Goal: Information Seeking & Learning: Check status

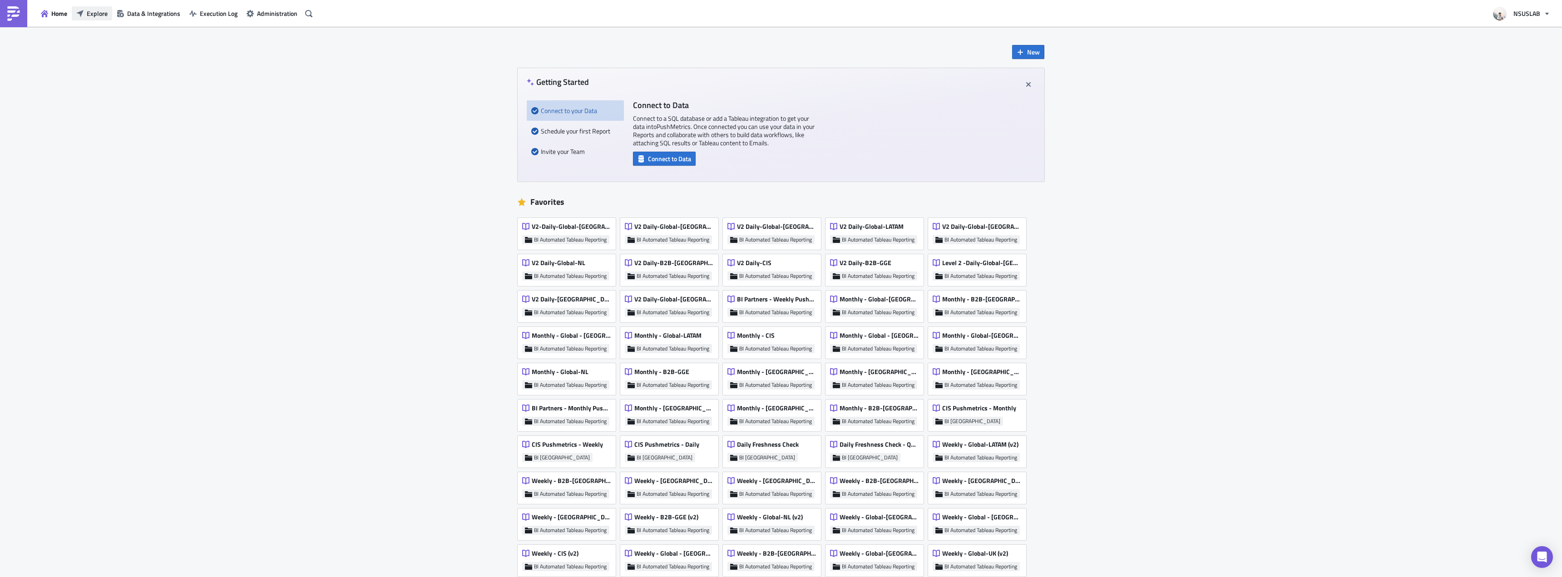
click at [92, 17] on span "Explore" at bounding box center [97, 14] width 21 height 10
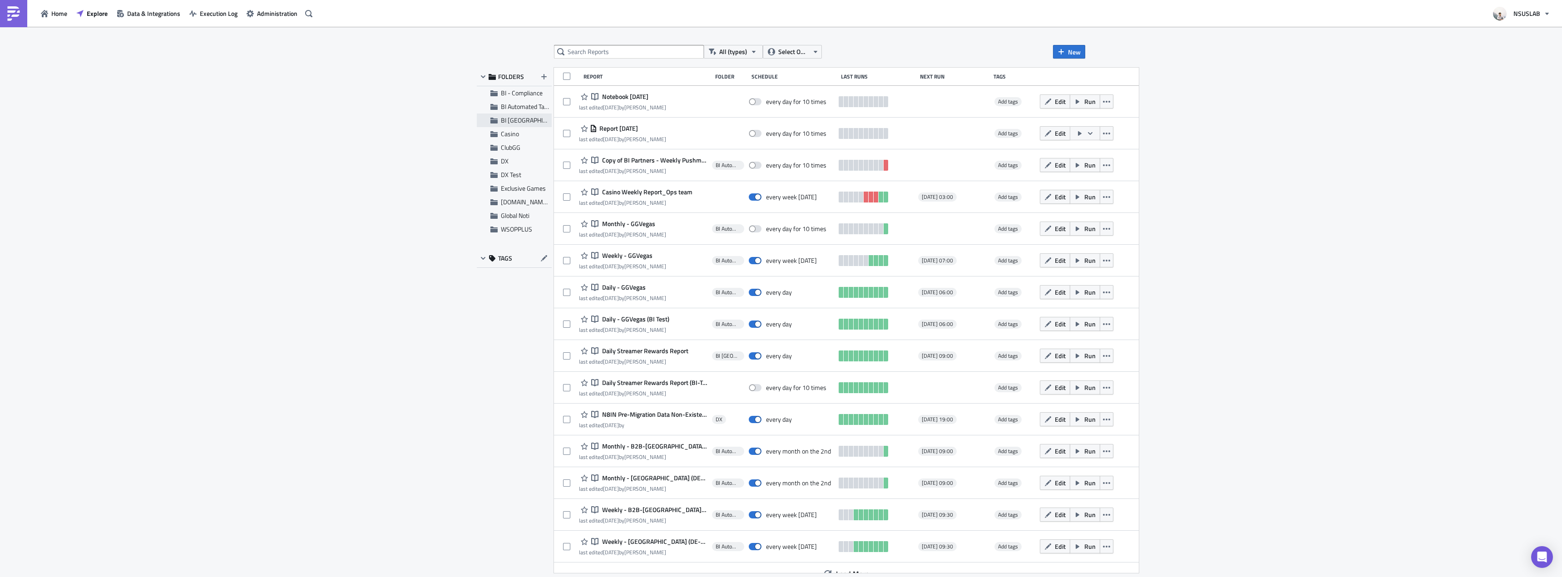
click at [515, 120] on span "BI Toronto" at bounding box center [533, 120] width 65 height 10
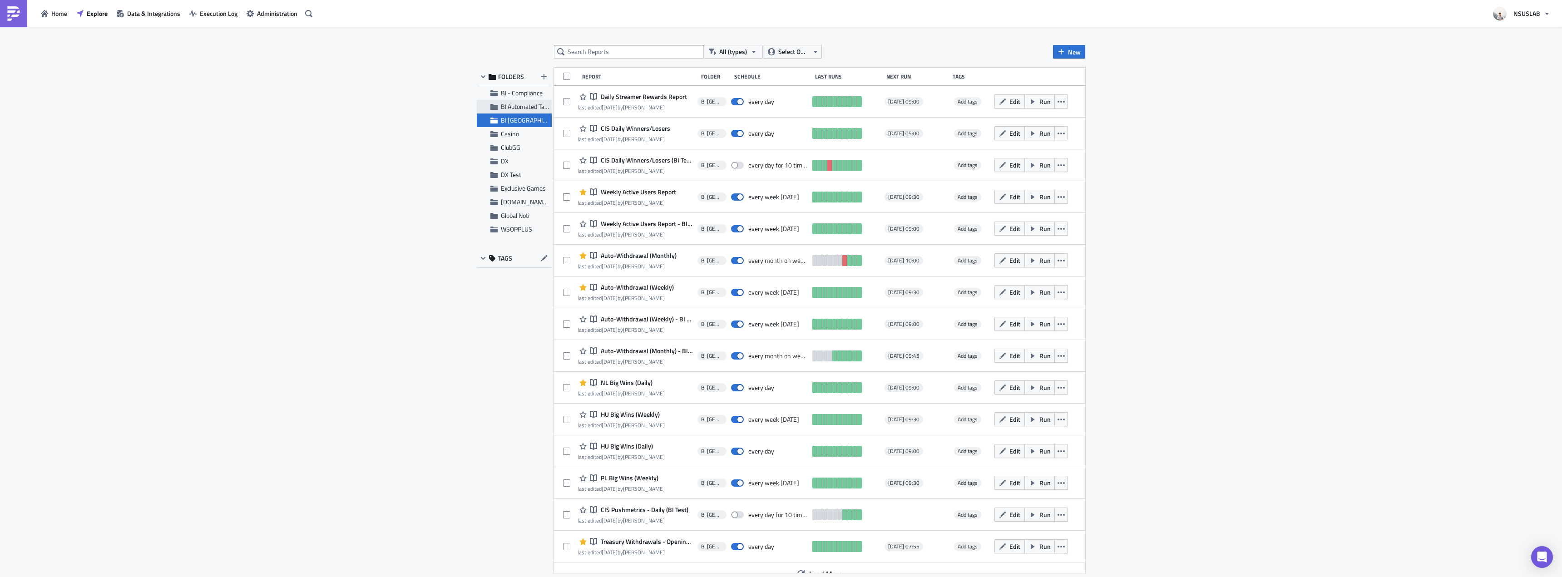
click at [532, 110] on span "BI Automated Tableau Reporting" at bounding box center [543, 107] width 85 height 10
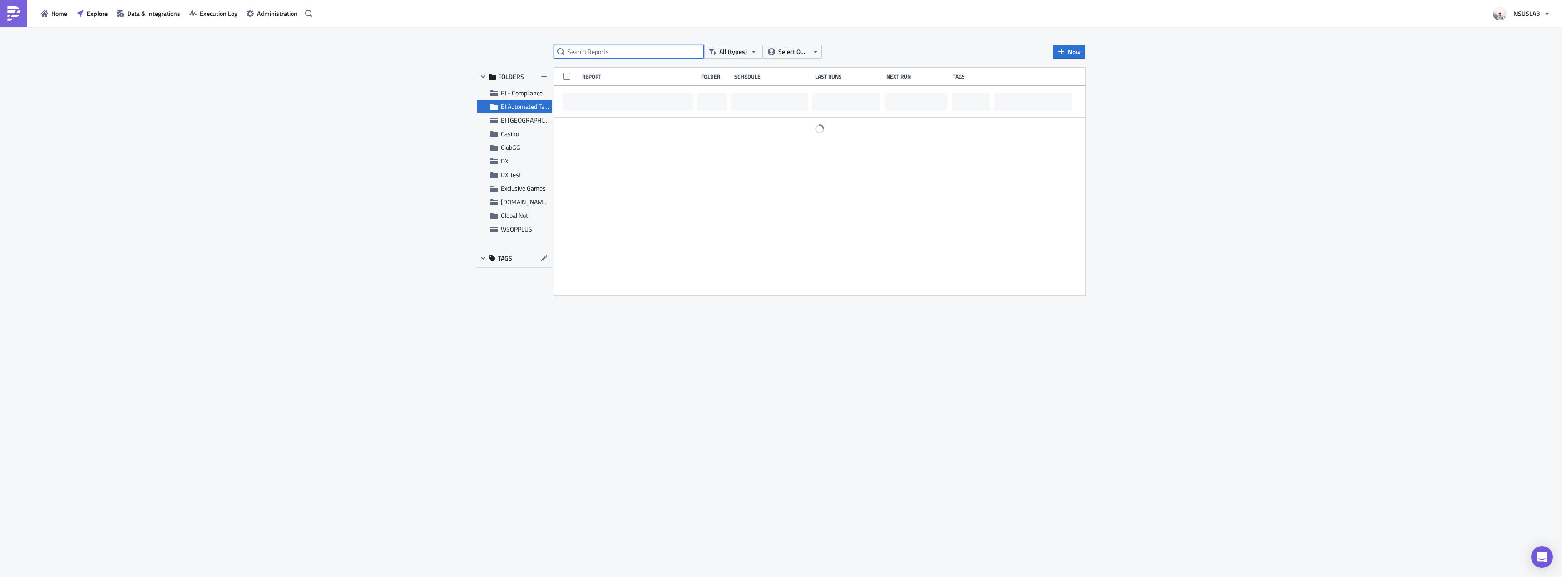
click at [588, 52] on input "text" at bounding box center [629, 52] width 150 height 14
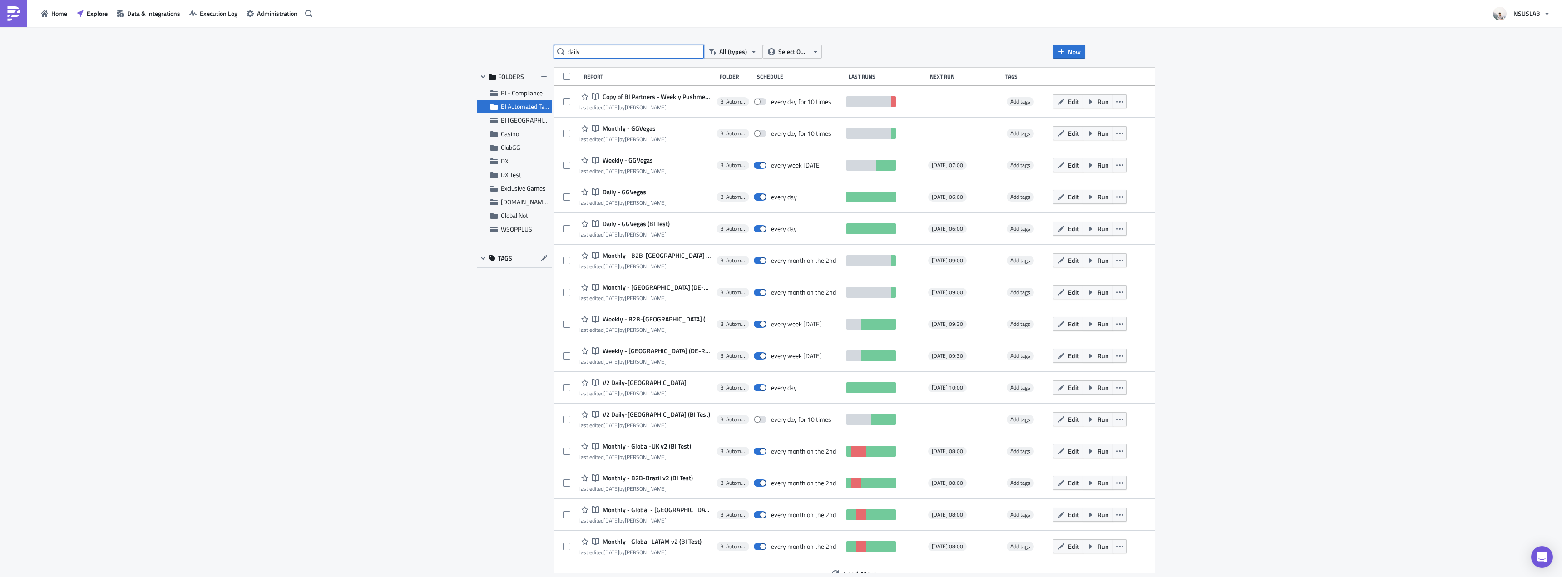
type input "daily"
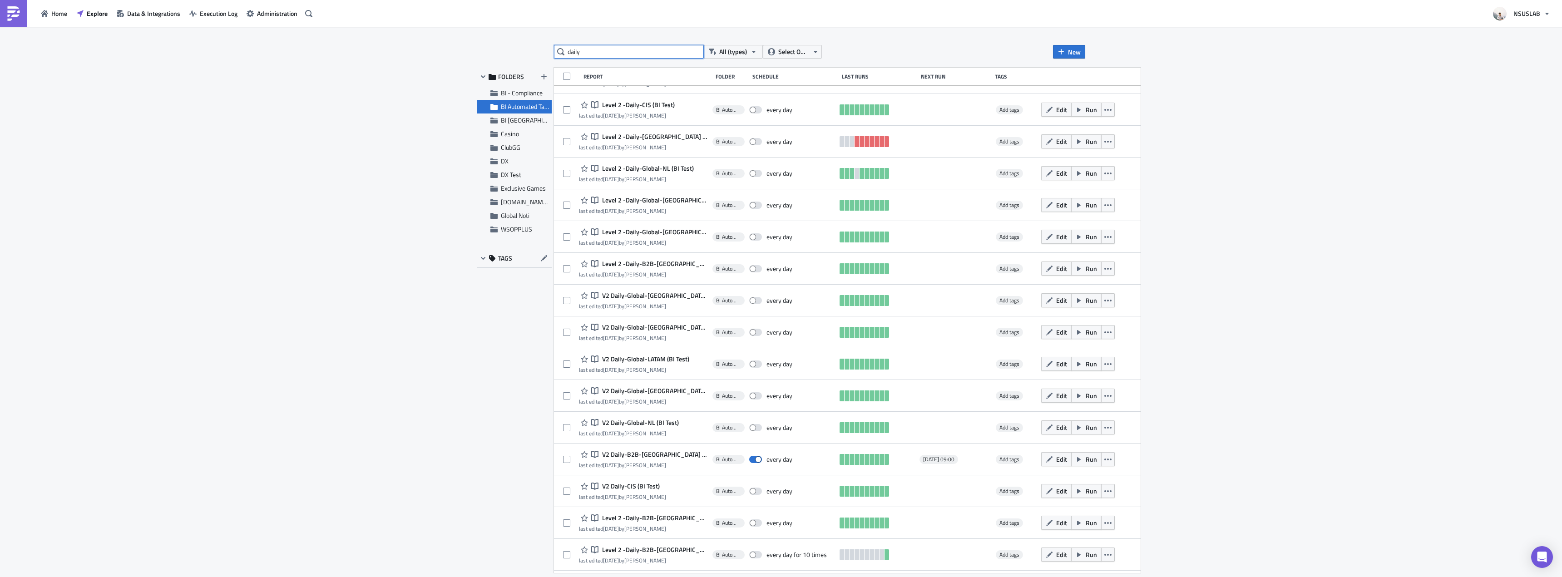
scroll to position [489, 0]
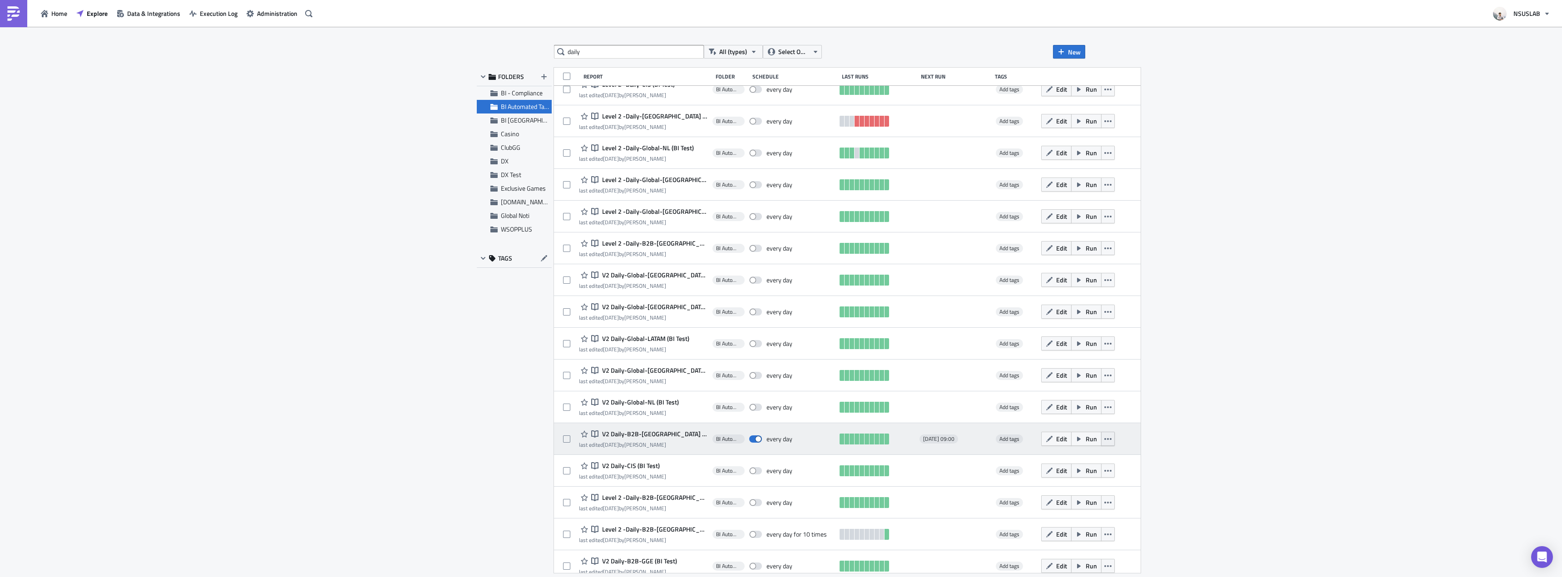
click at [1104, 442] on icon "button" at bounding box center [1107, 438] width 7 height 7
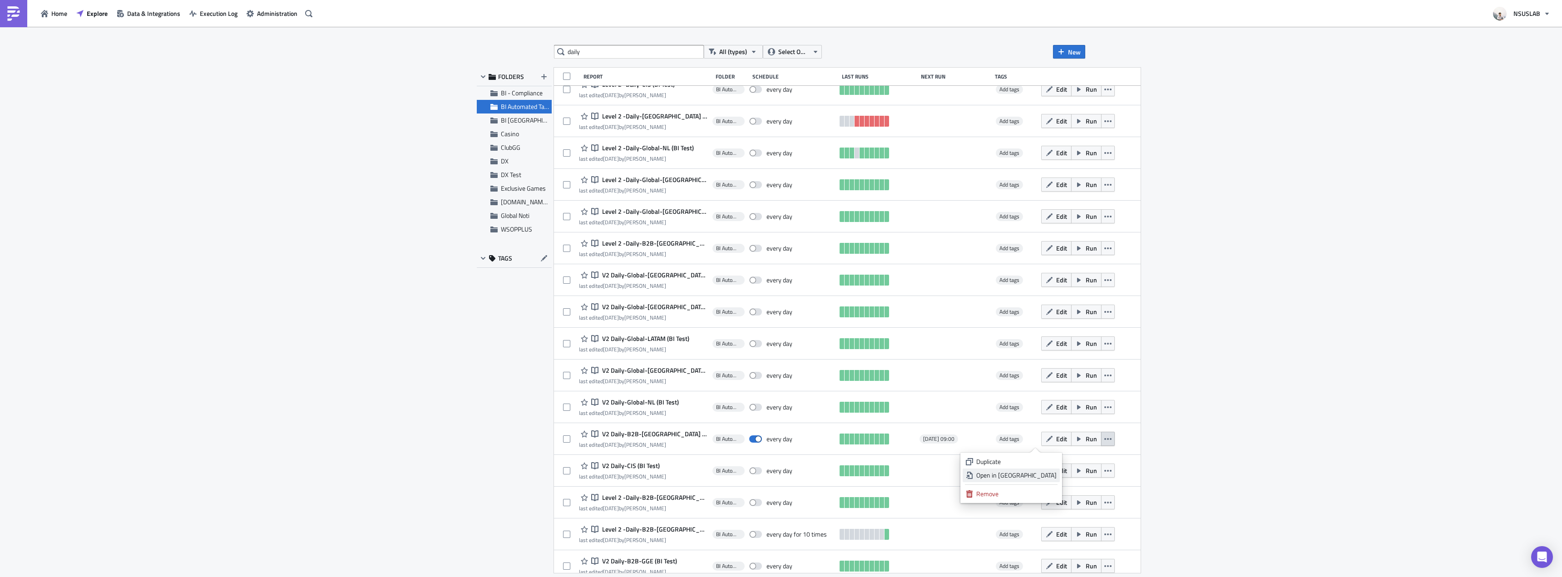
click at [1052, 471] on div "Open in New Tab" at bounding box center [1016, 475] width 80 height 9
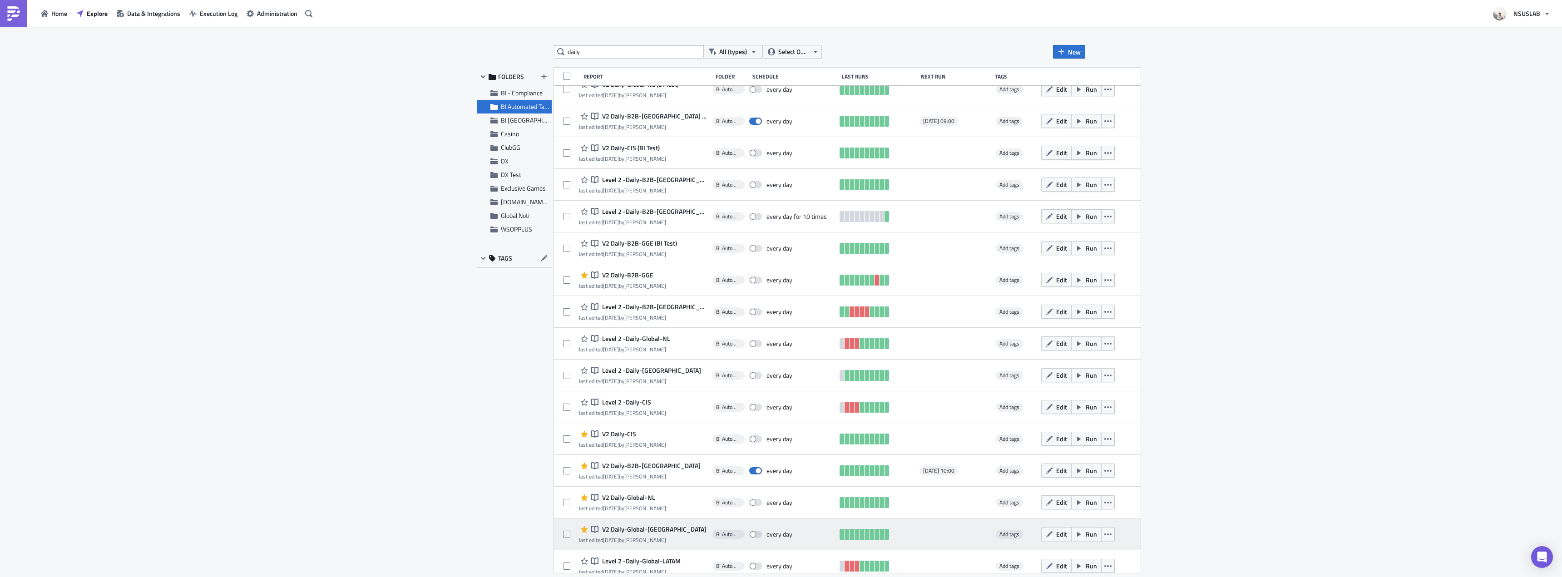
scroll to position [966, 0]
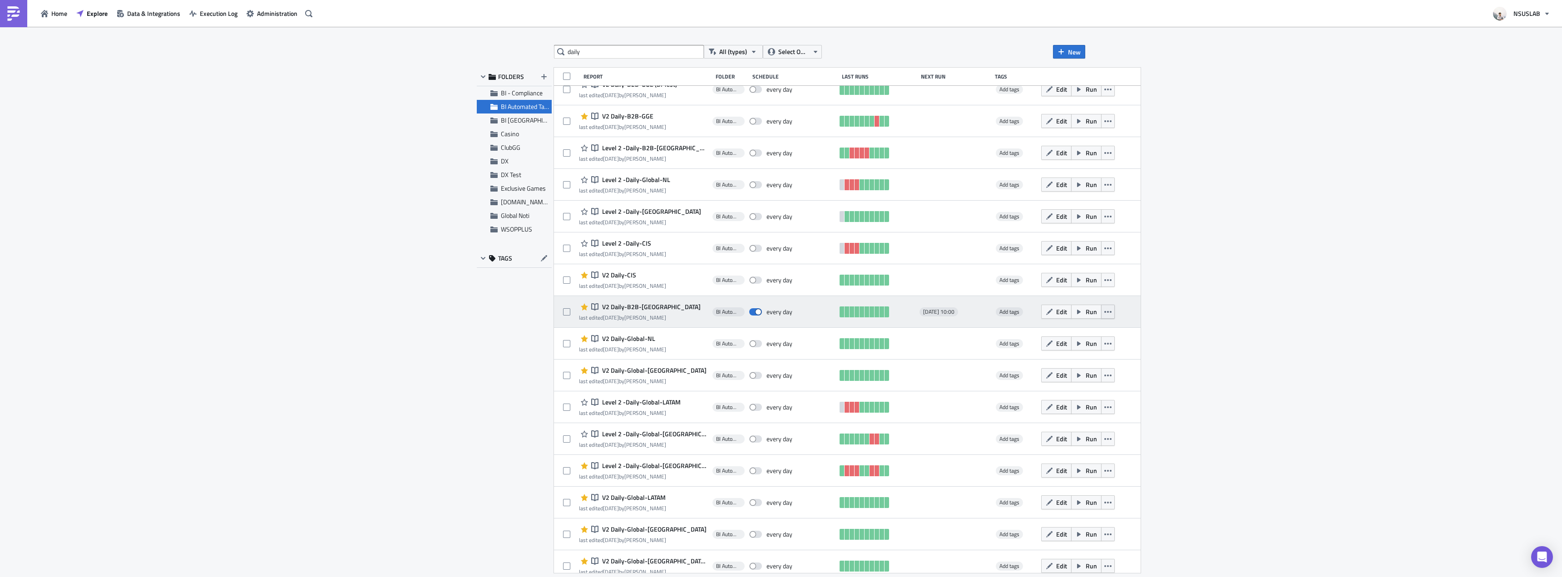
click at [1101, 309] on button "button" at bounding box center [1108, 312] width 14 height 14
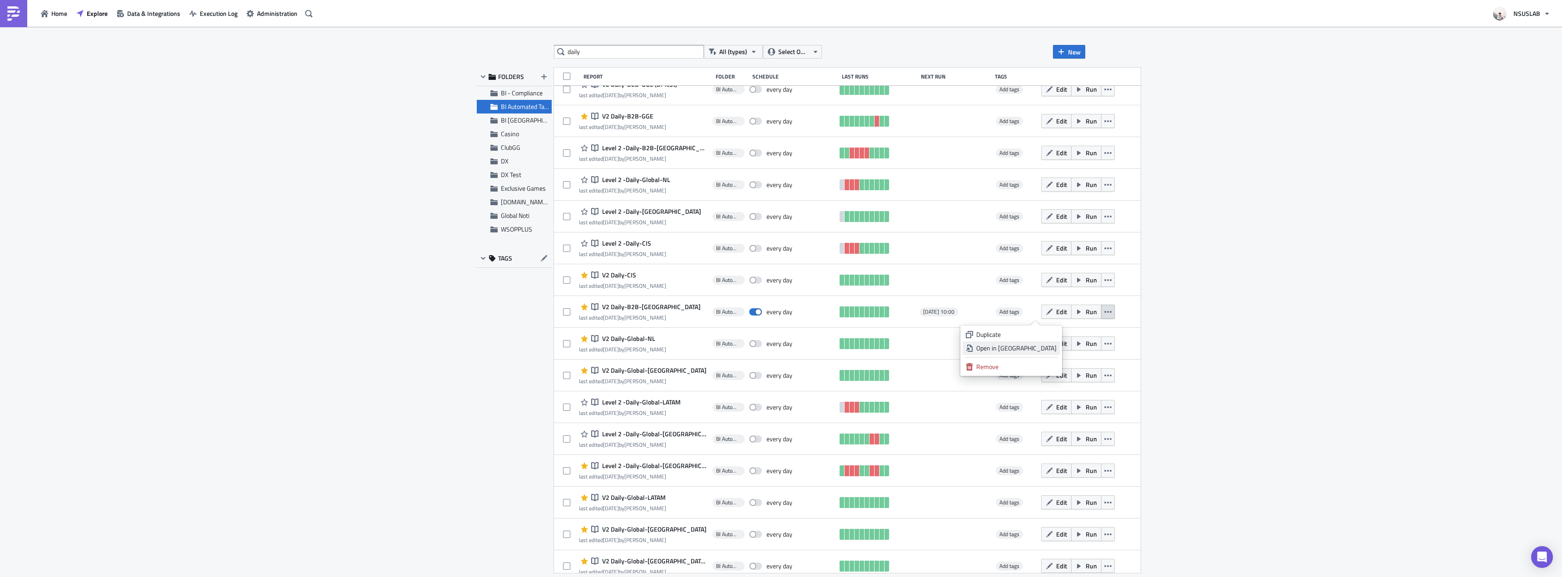
click at [1044, 351] on div "Open in New Tab" at bounding box center [1016, 348] width 80 height 9
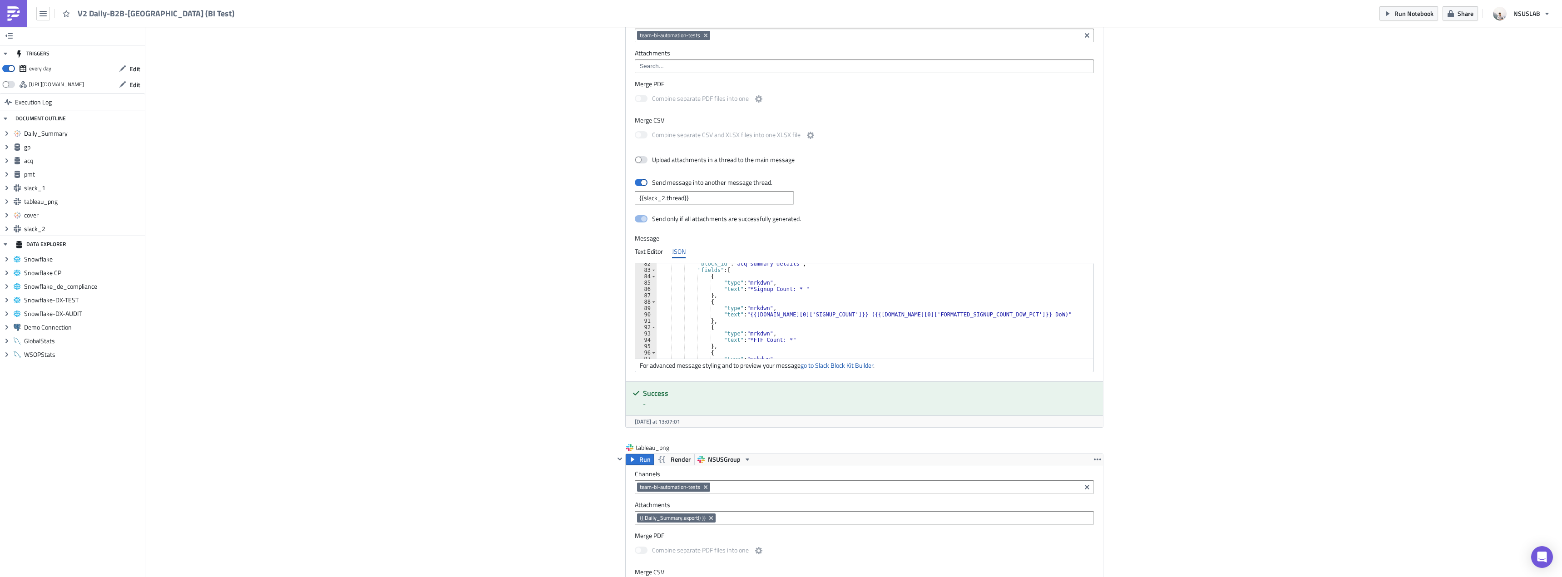
scroll to position [518, 0]
click at [746, 290] on div ""block_id" : "acq summary details" , "fields" : [ { "type" : "mrkdwn" , "text" …" at bounding box center [876, 315] width 438 height 108
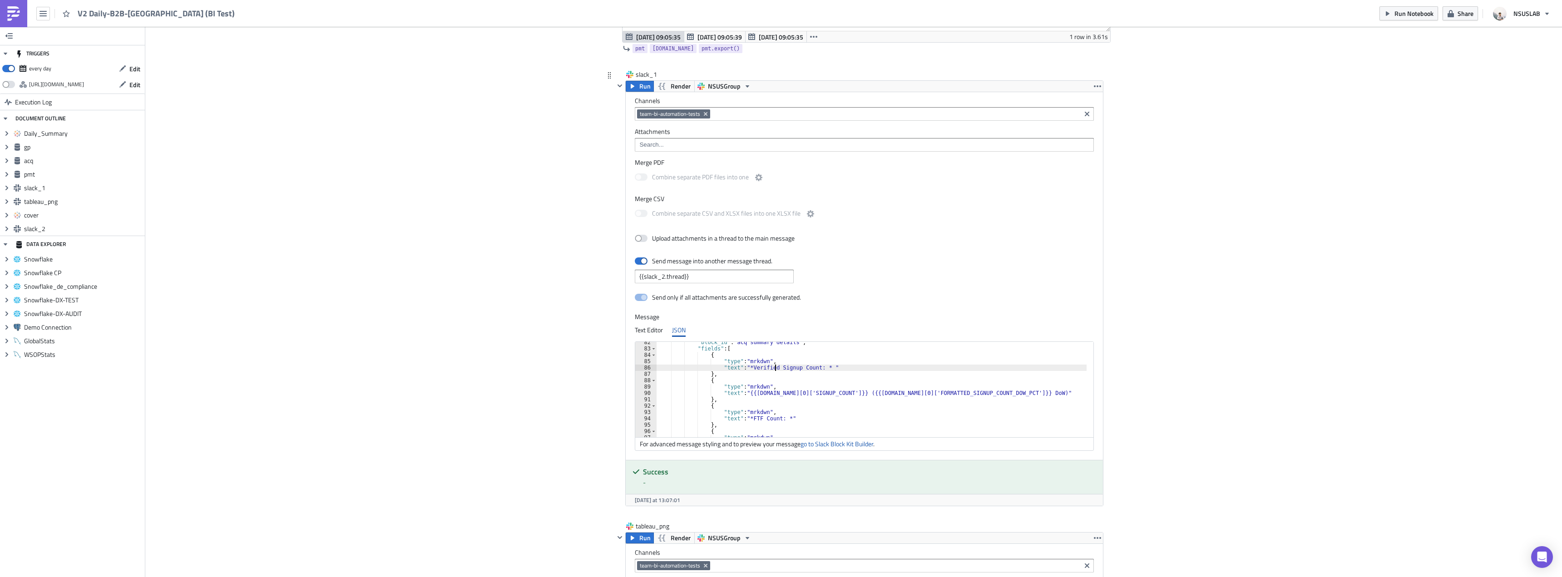
scroll to position [1226, 0]
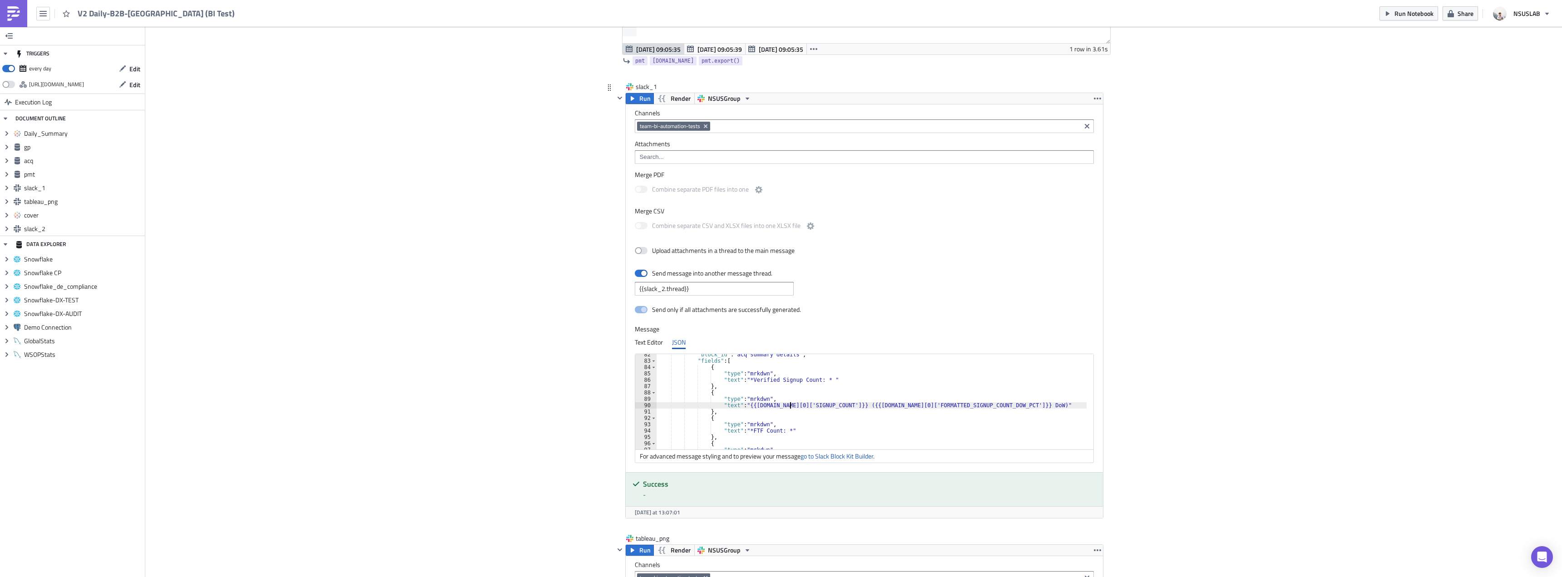
click at [787, 405] on div ""block_id" : "acq summary details" , "fields" : [ { "type" : "mrkdwn" , "text" …" at bounding box center [877, 405] width 441 height 108
click at [930, 404] on div ""block_id" : "acq summary details" , "fields" : [ { "type" : "mrkdwn" , "text" …" at bounding box center [877, 405] width 441 height 108
type textarea ""text": "{{acq.data[0]['REAL_SIGNUP_COUNT']}} ({{acq.data[0]['FORMATTED_REAL_SI…"
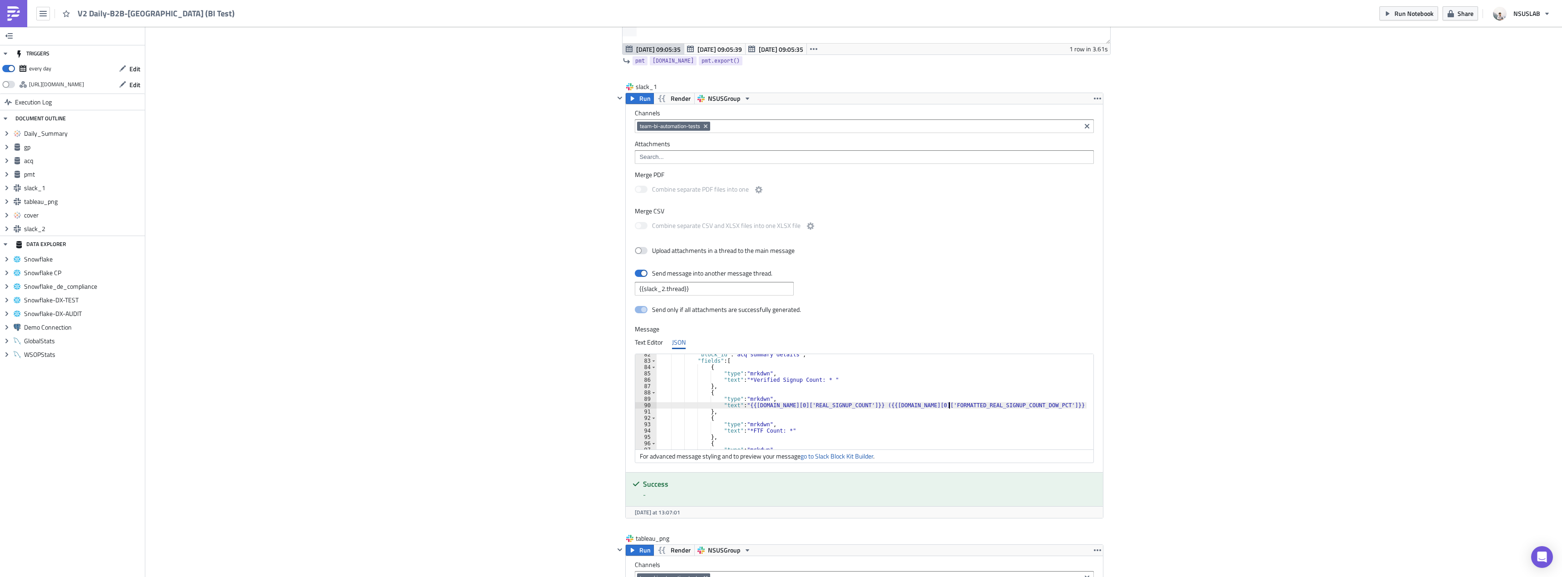
click at [1156, 311] on div "Cover Image BI Automated Tableau Reporting Execution Log V2 Daily-B2B-Brazil (B…" at bounding box center [853, 236] width 1417 height 2871
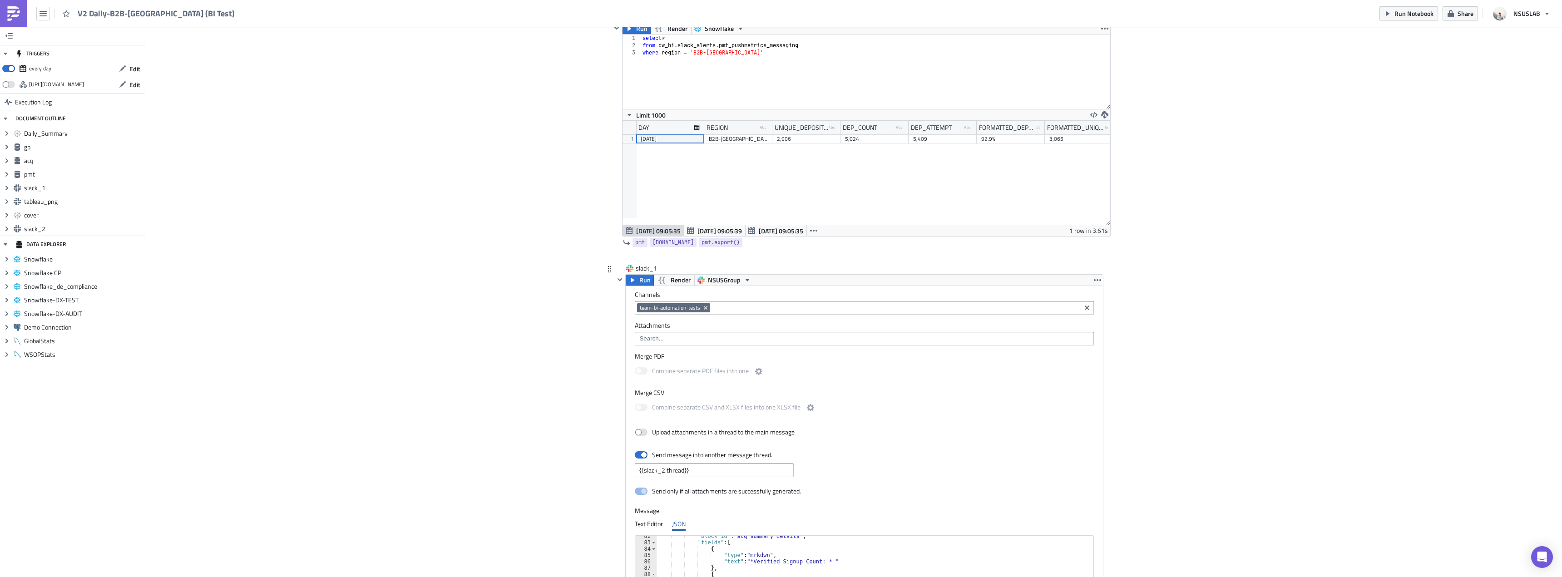
scroll to position [1090, 0]
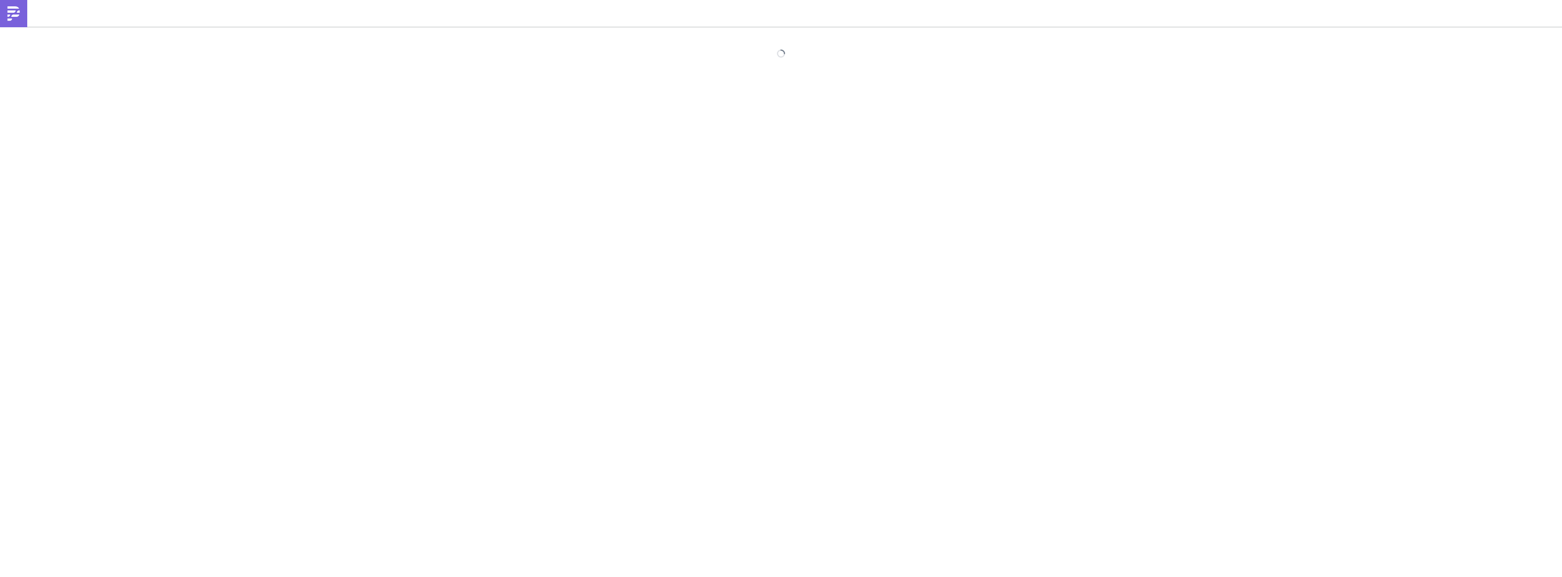
click at [1287, 276] on div at bounding box center [781, 303] width 1562 height 552
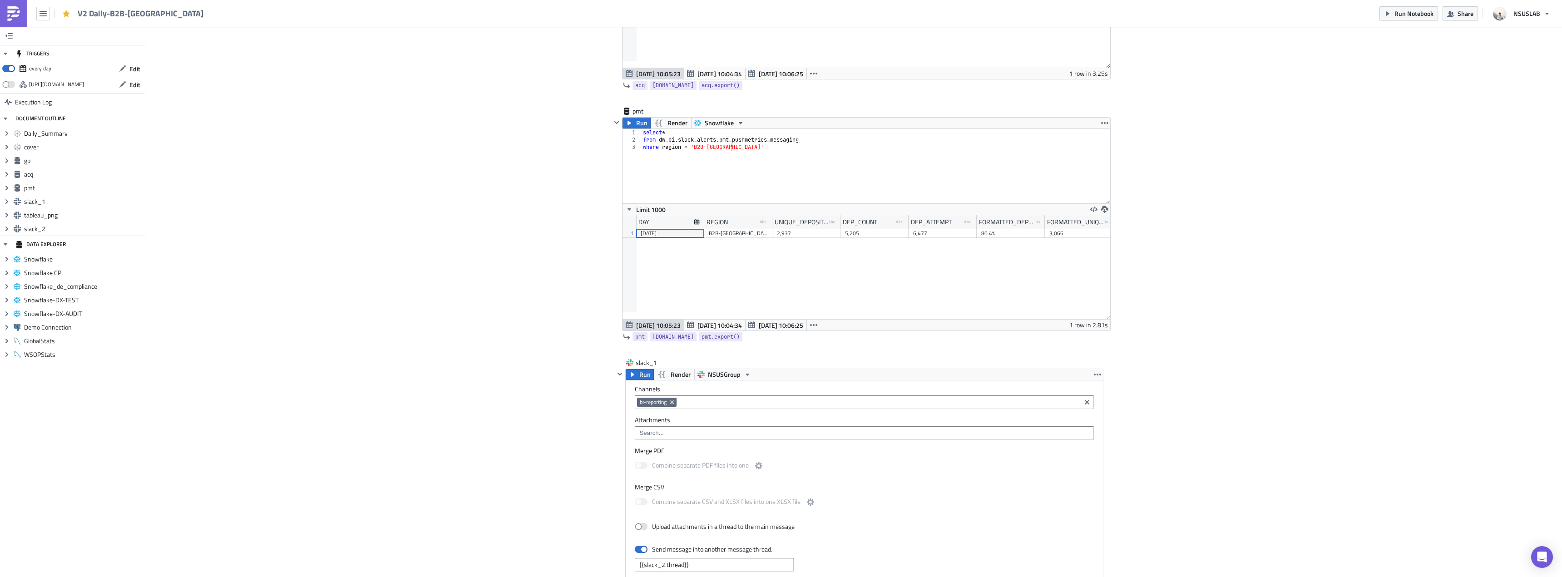
scroll to position [1044, 0]
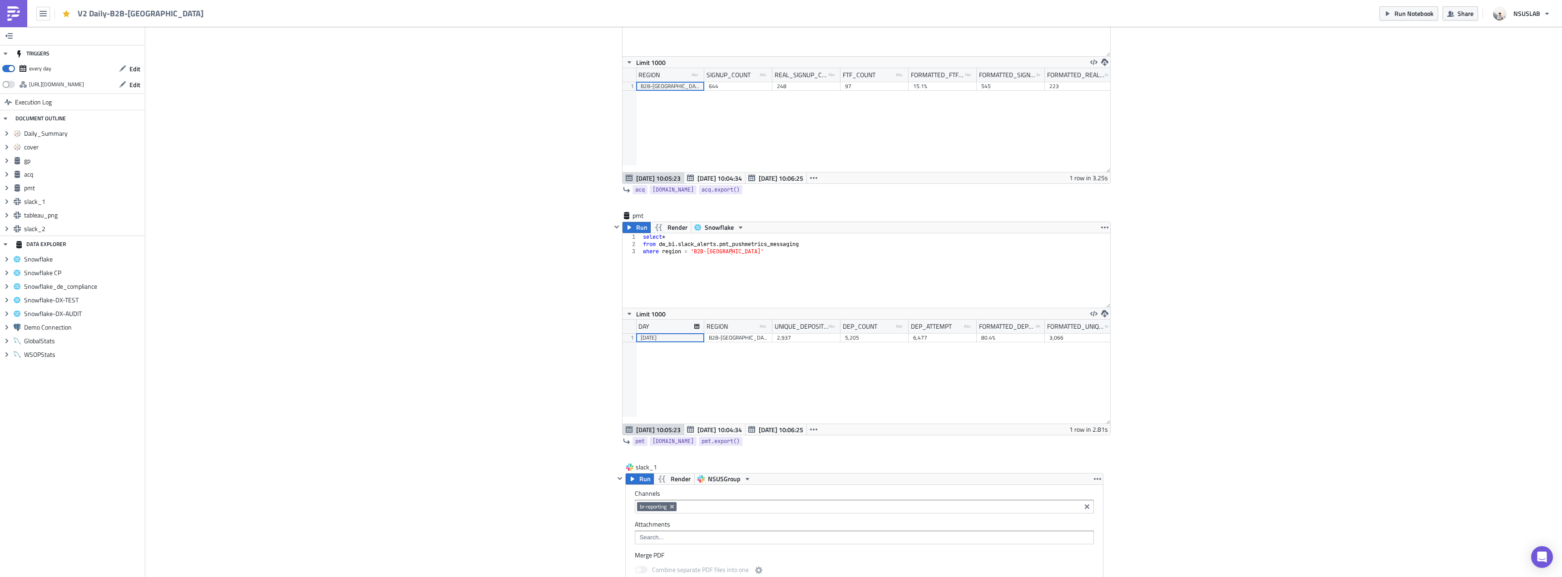
click at [1060, 177] on div "[DATE] 10:05:23 [DATE] 10:04:34 [DATE] 10:06:25 1 row in 3.25s" at bounding box center [866, 178] width 488 height 11
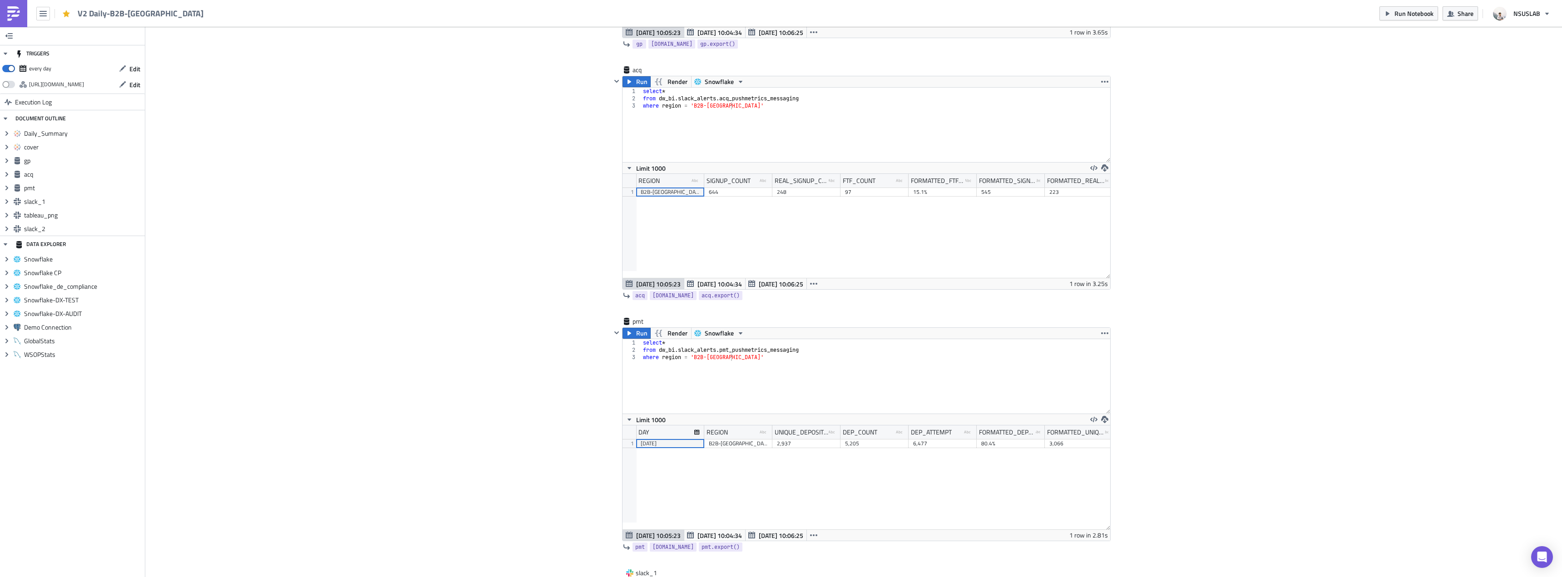
scroll to position [817, 0]
